Goal: Task Accomplishment & Management: Manage account settings

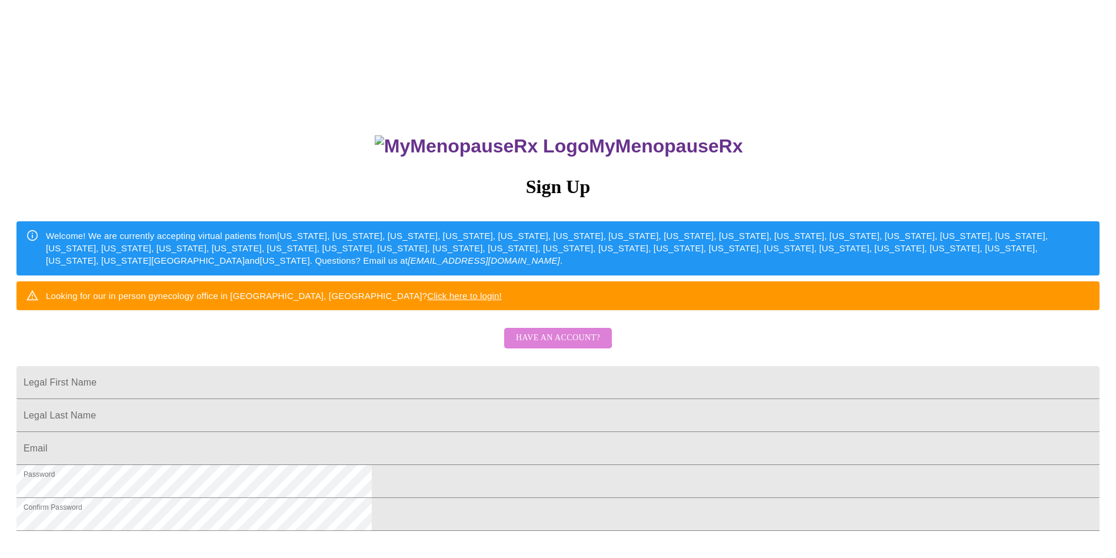
click at [541, 345] on span "Have an account?" at bounding box center [558, 338] width 84 height 15
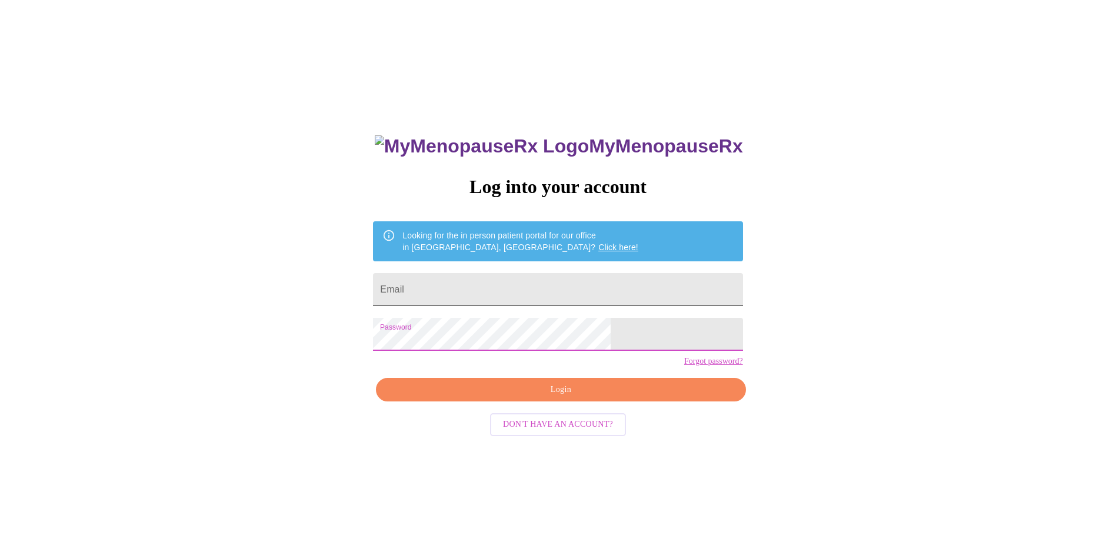
click at [525, 279] on input "Email" at bounding box center [557, 289] width 369 height 33
type input "bloominheather1@outlook.com"
click at [559, 397] on span "Login" at bounding box center [560, 389] width 342 height 15
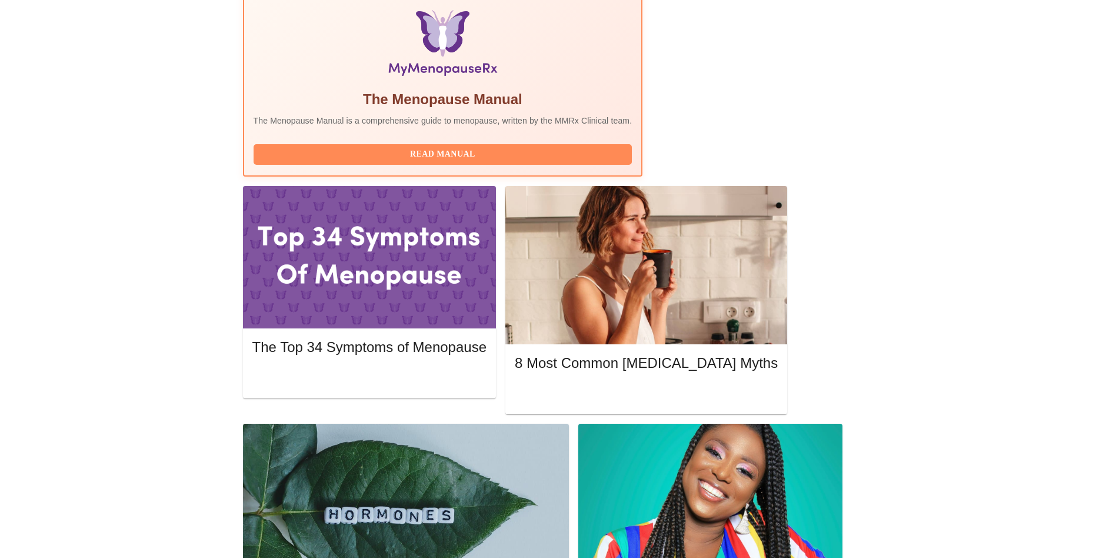
scroll to position [383, 0]
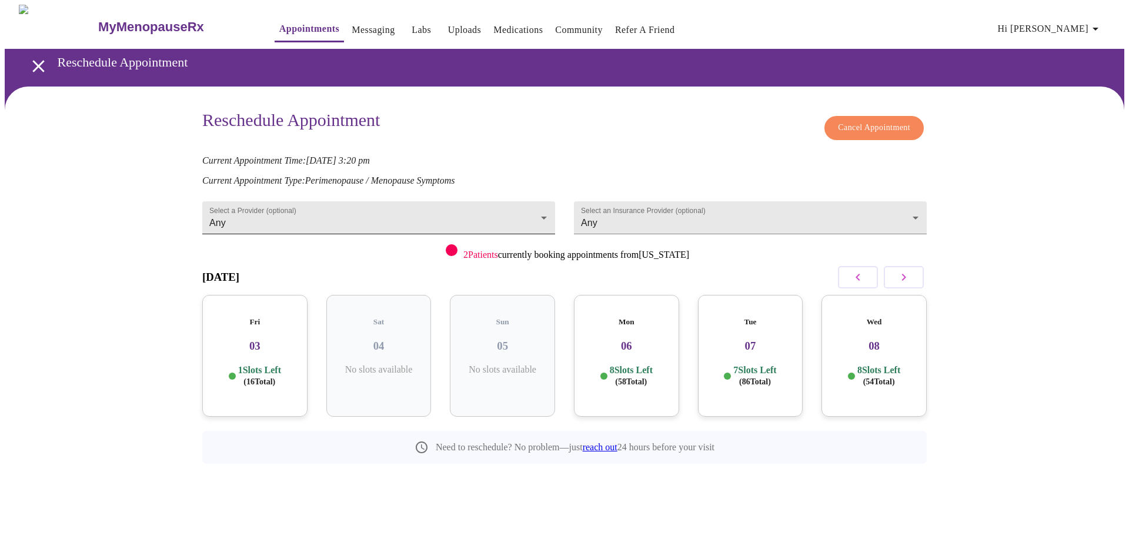
click at [543, 208] on body "MyMenopauseRx Appointments Messaging Labs Uploads Medications Community Refer a…" at bounding box center [565, 261] width 1120 height 512
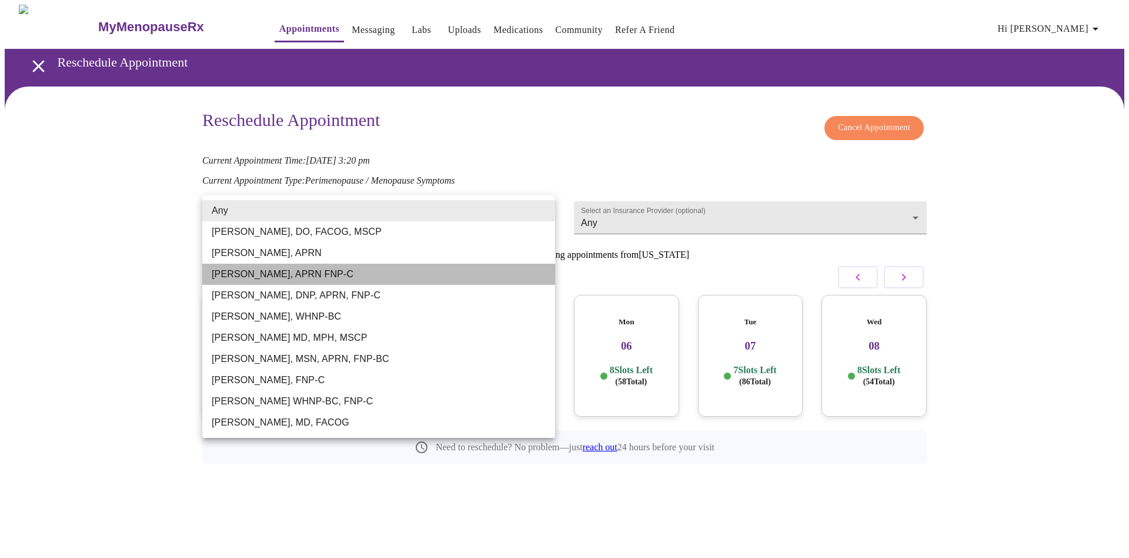
click at [429, 274] on li "[PERSON_NAME], APRN FNP-C" at bounding box center [378, 274] width 353 height 21
type input "[PERSON_NAME], APRN FNP-C"
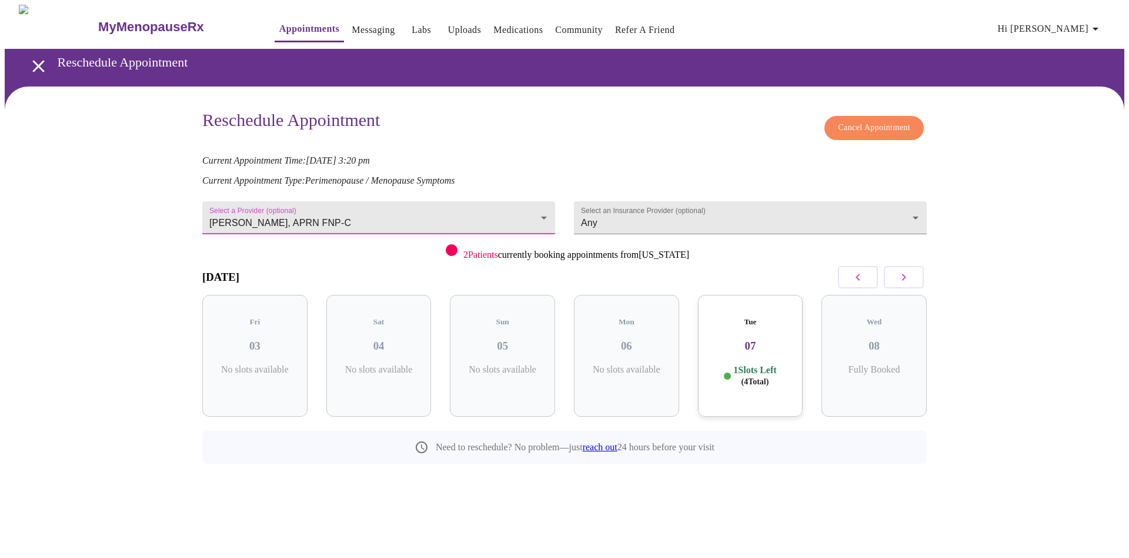
click at [899, 271] on icon "button" at bounding box center [904, 277] width 14 height 14
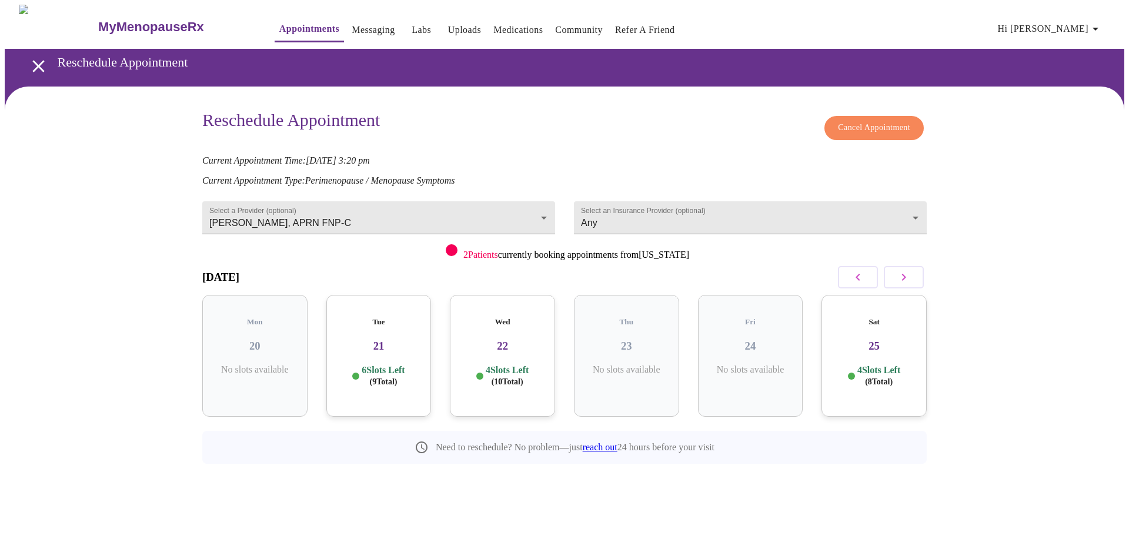
click at [899, 271] on icon "button" at bounding box center [904, 277] width 14 height 14
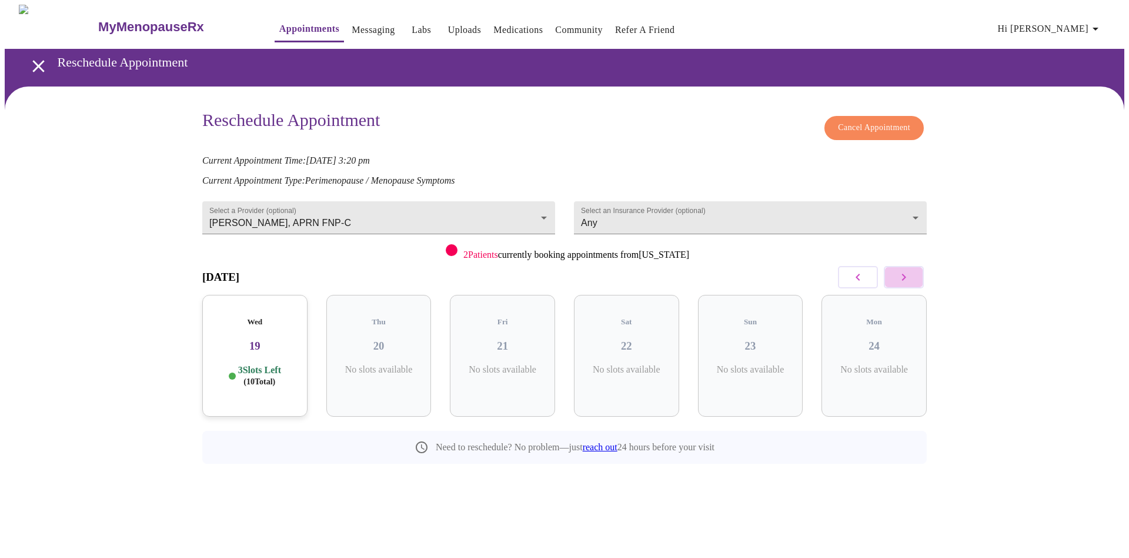
click at [899, 271] on icon "button" at bounding box center [904, 277] width 14 height 14
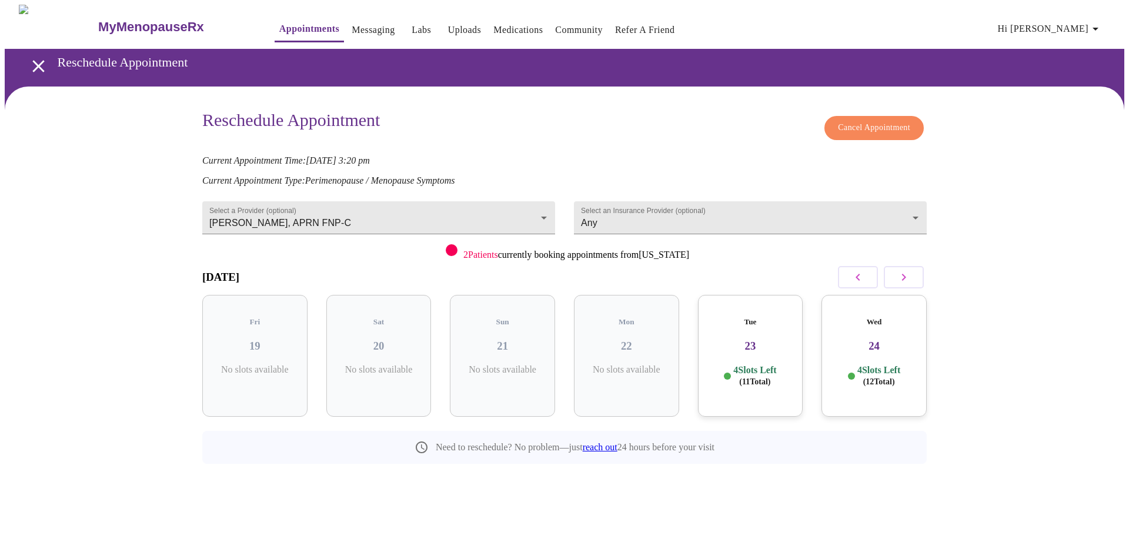
click at [744, 339] on h3 "23" at bounding box center [751, 345] width 86 height 13
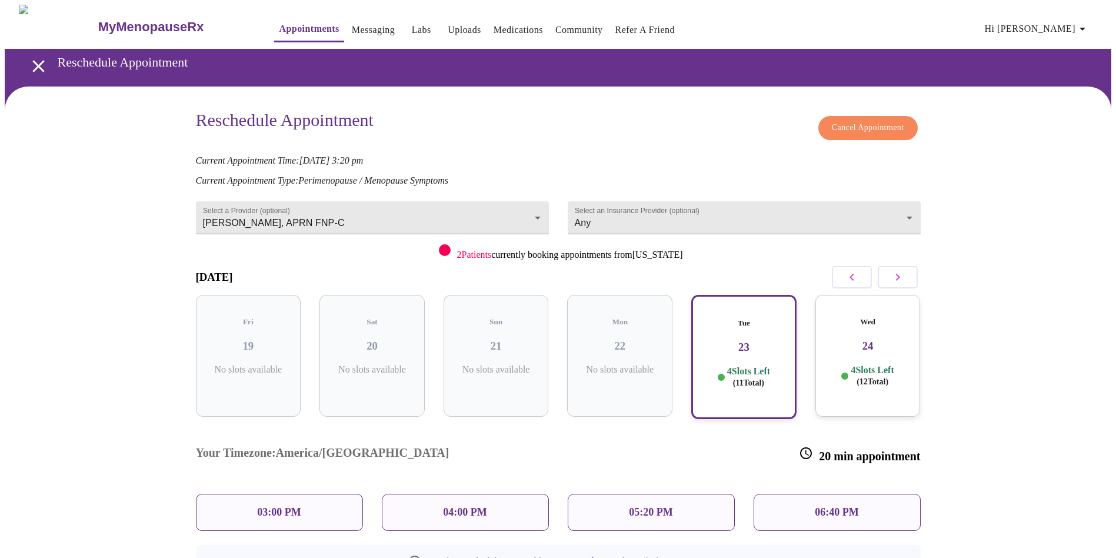
click at [304, 494] on div "03:00 PM" at bounding box center [279, 512] width 167 height 37
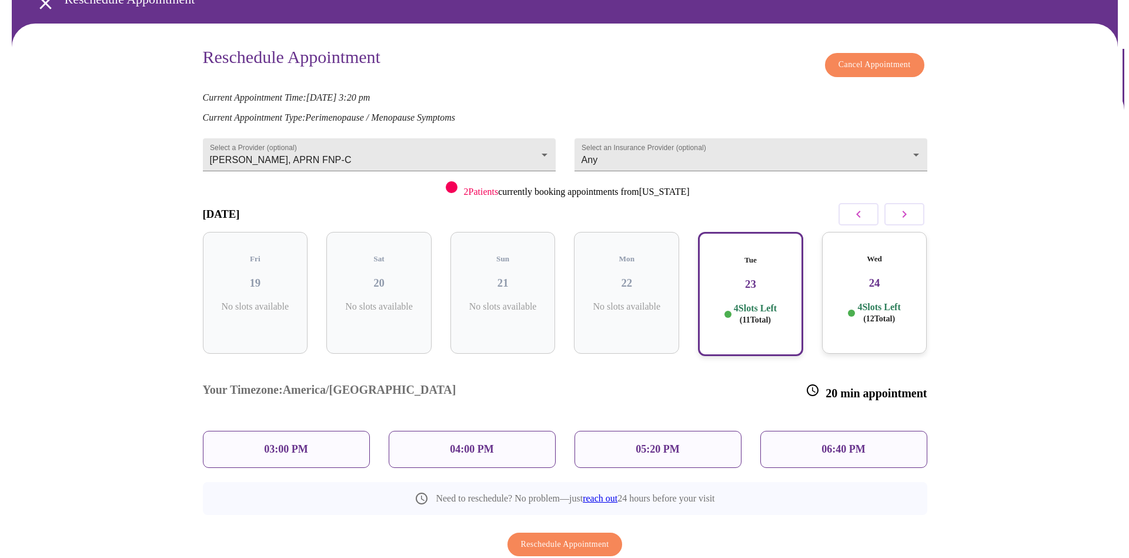
scroll to position [81, 0]
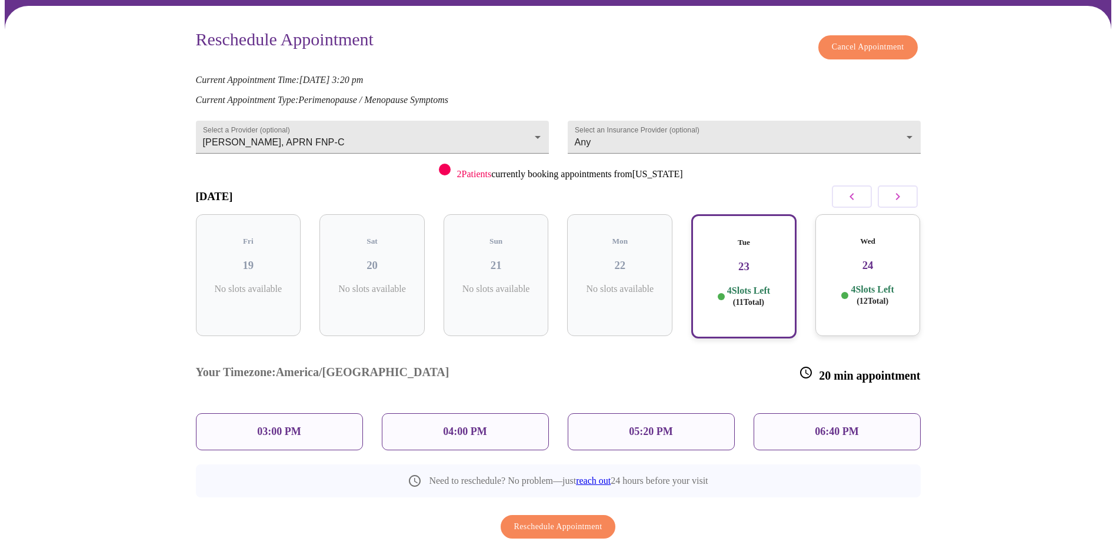
click at [562, 515] on button "Reschedule Appointment" at bounding box center [558, 527] width 115 height 24
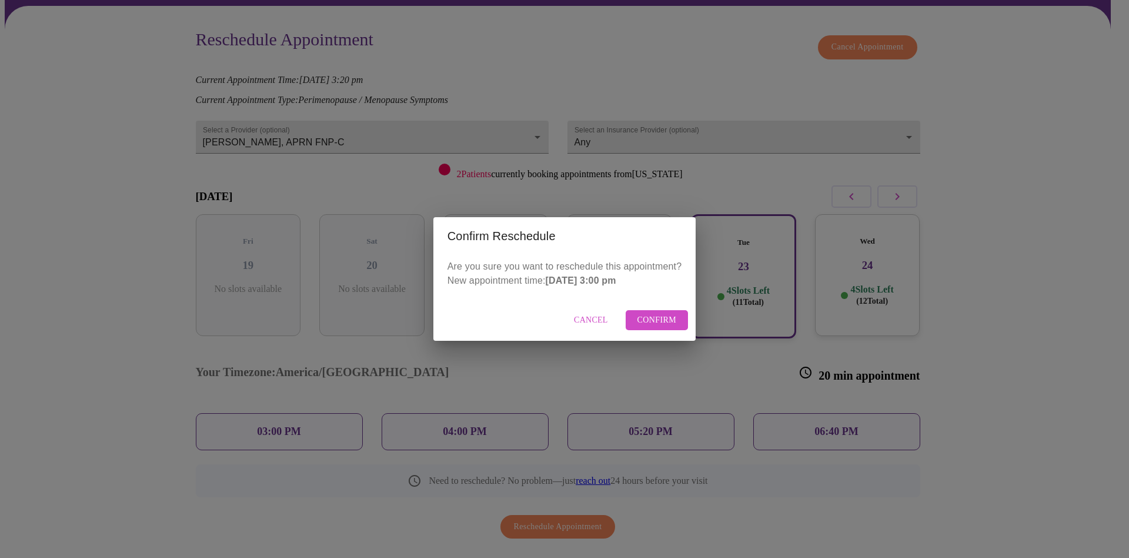
click at [655, 319] on span "Confirm" at bounding box center [657, 320] width 39 height 15
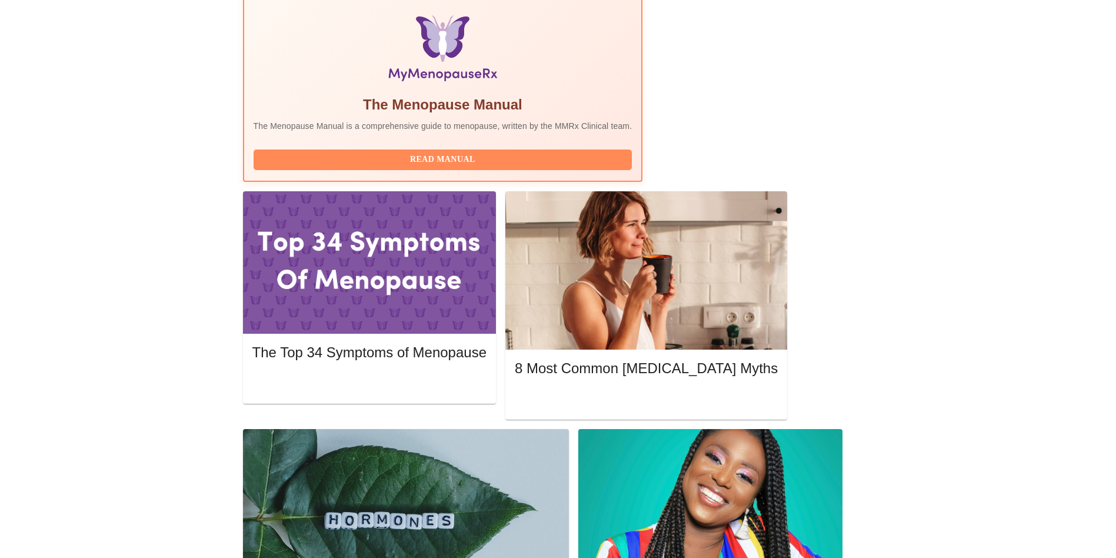
scroll to position [409, 0]
